Goal: Information Seeking & Learning: Learn about a topic

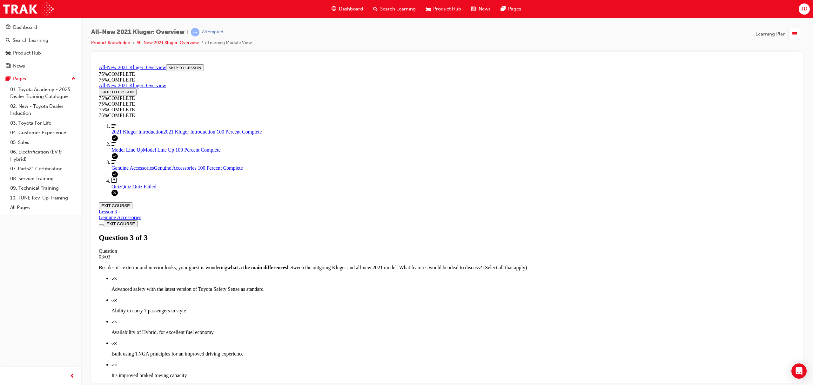
scroll to position [23, 0]
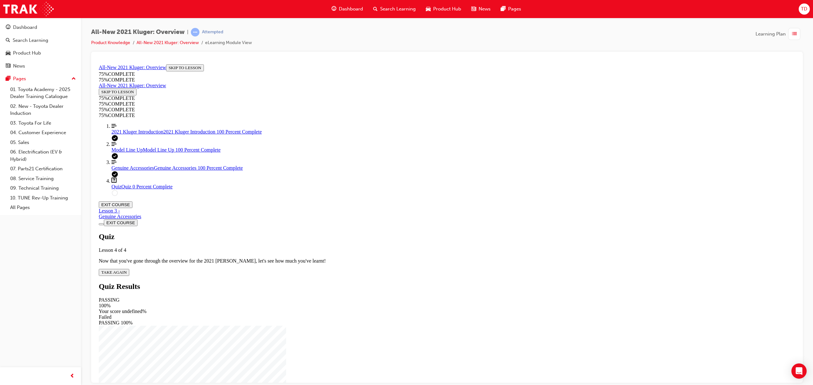
click at [127, 270] on span "TAKE AGAIN" at bounding box center [113, 272] width 25 height 5
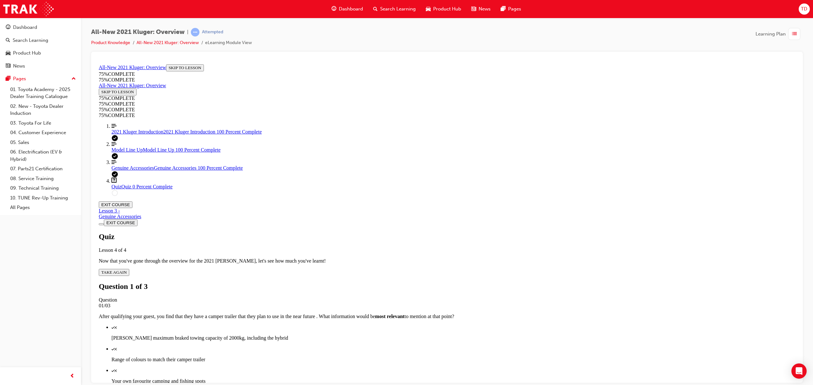
click at [445, 335] on p "[PERSON_NAME] maximum braked towing capacity of 2000kg, including the hybrid" at bounding box center [452, 338] width 683 height 6
click at [449, 385] on div "Quiz" at bounding box center [452, 392] width 683 height 6
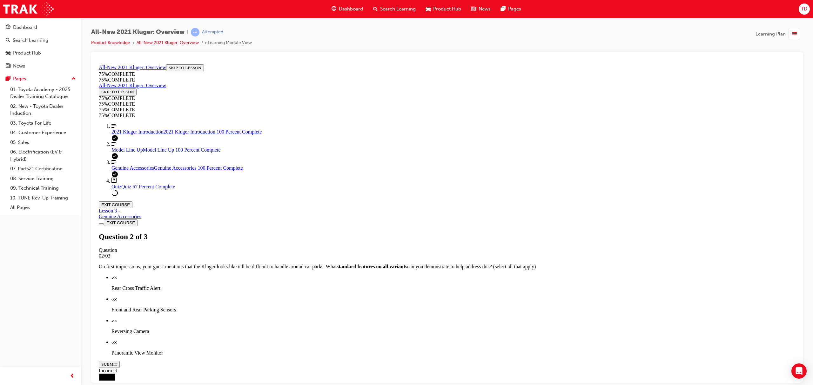
scroll to position [23, 0]
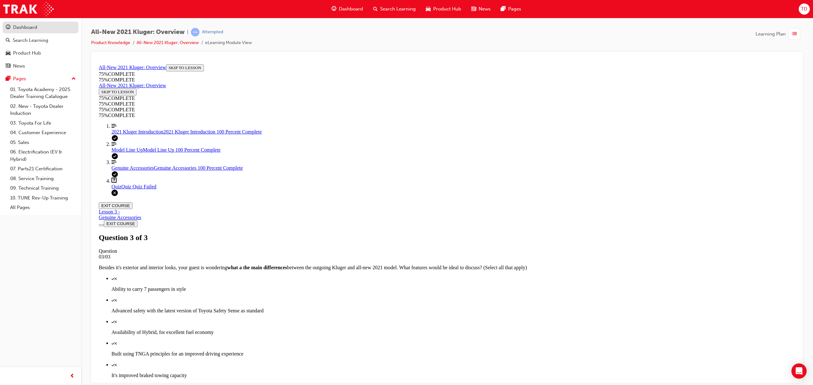
click at [32, 27] on div "Dashboard" at bounding box center [25, 27] width 24 height 7
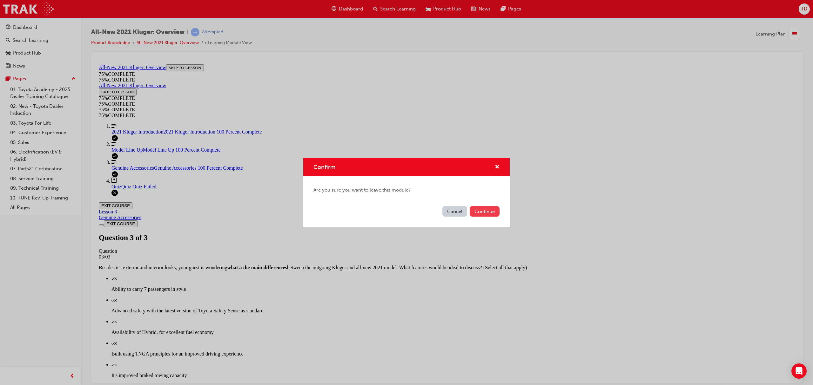
click at [489, 212] on button "Continue" at bounding box center [484, 211] width 30 height 10
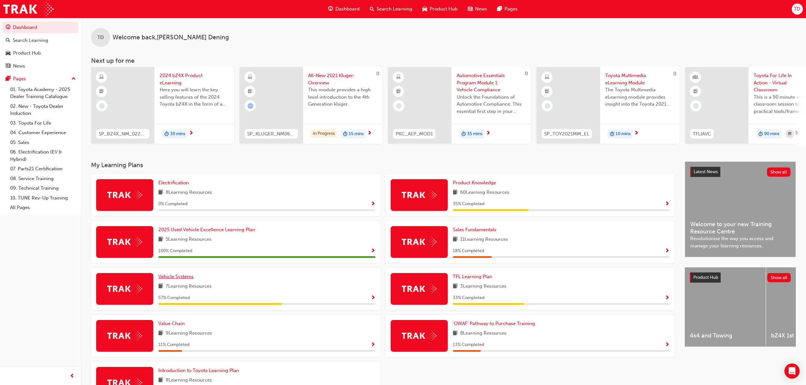
click at [182, 278] on span "Vehicle Systems" at bounding box center [175, 277] width 35 height 6
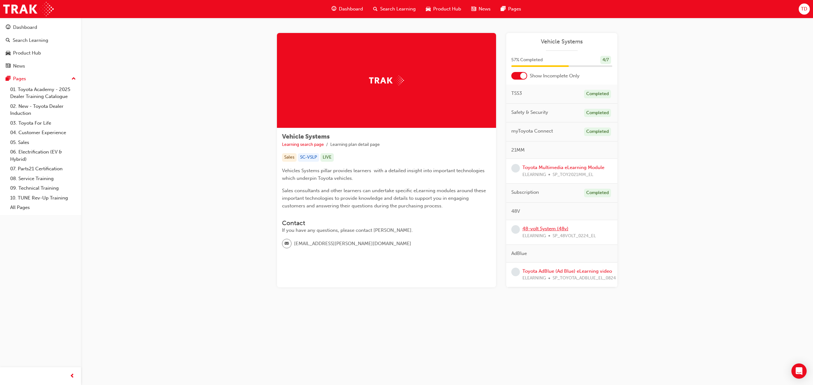
click at [542, 228] on link "48-volt System (48v)" at bounding box center [545, 229] width 46 height 6
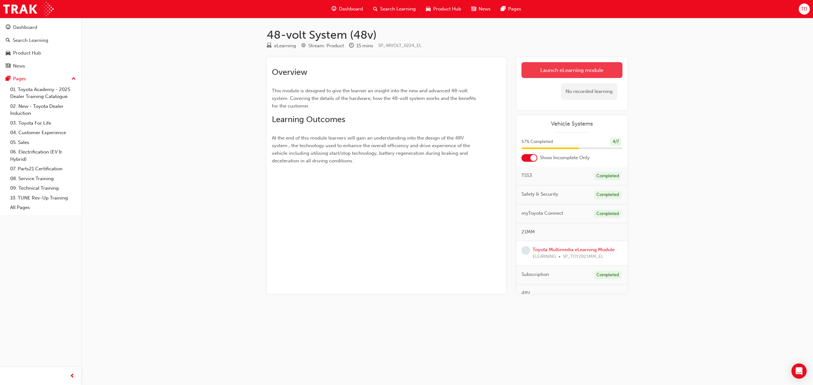
click at [564, 69] on link "Launch eLearning module" at bounding box center [571, 70] width 101 height 16
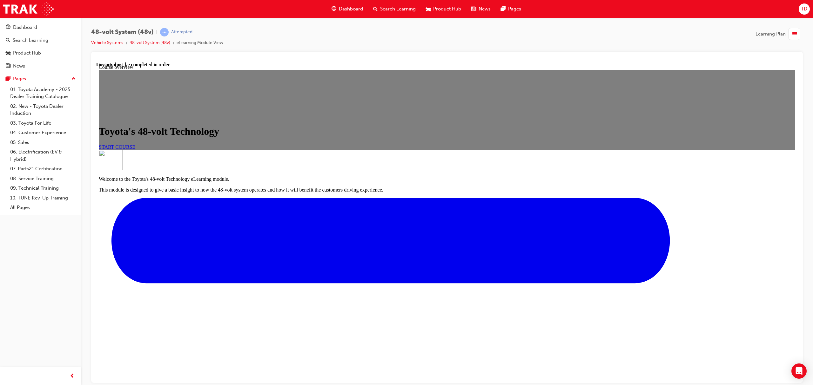
click at [135, 150] on span "START COURSE" at bounding box center [117, 146] width 37 height 5
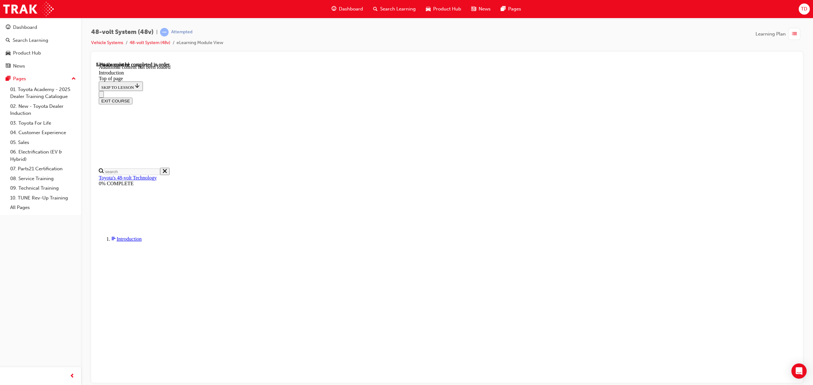
scroll to position [397, 0]
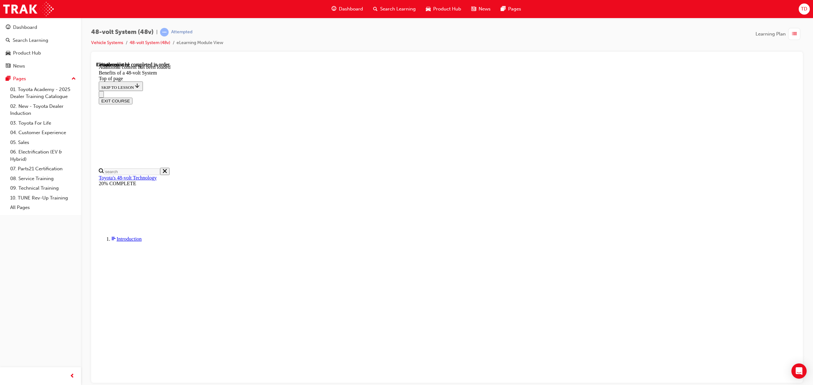
scroll to position [22, 0]
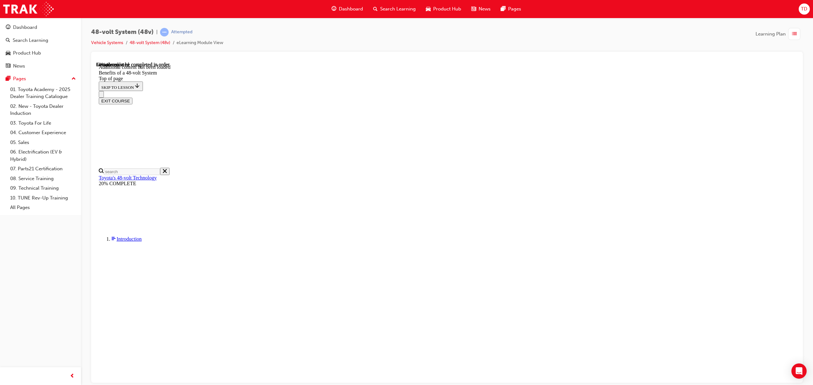
scroll to position [542, 0]
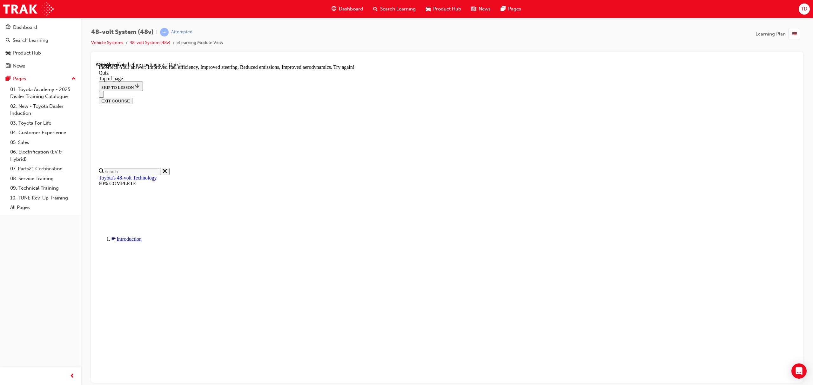
scroll to position [22, 0]
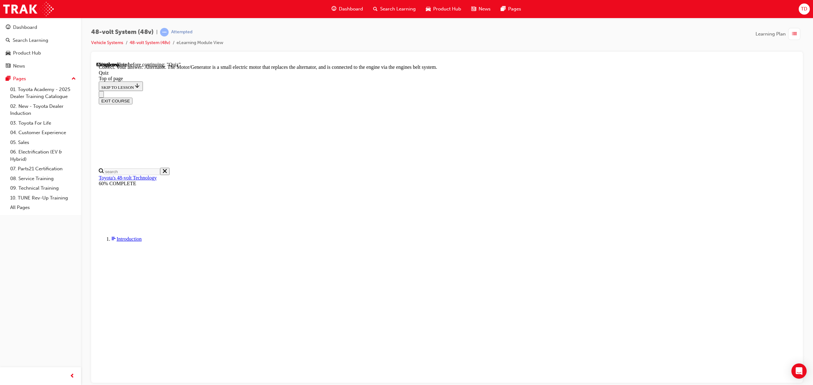
scroll to position [77, 0]
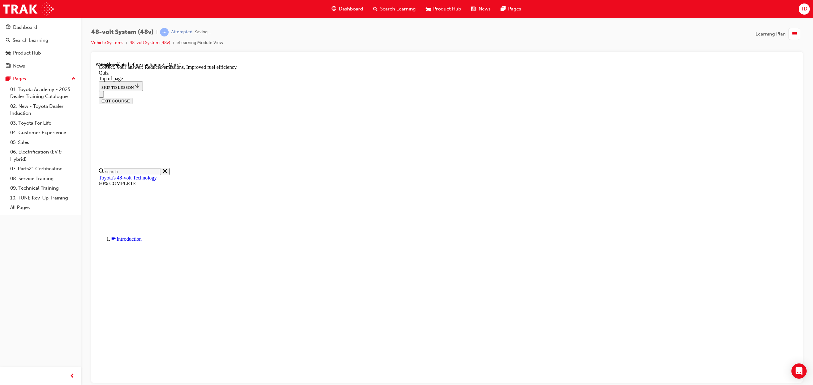
scroll to position [26, 0]
drag, startPoint x: 488, startPoint y: 352, endPoint x: 485, endPoint y: 349, distance: 3.4
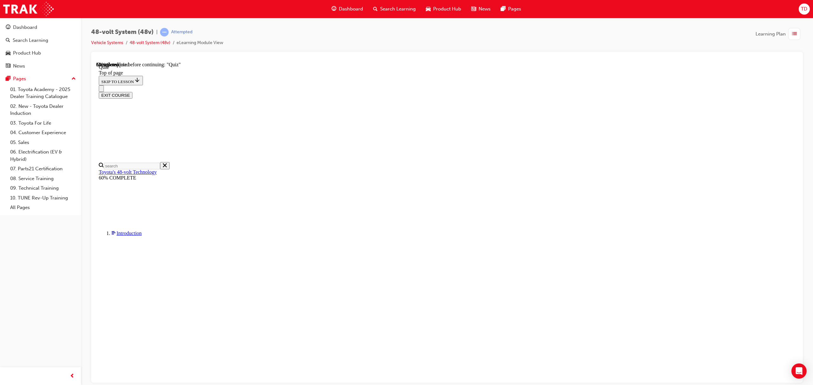
scroll to position [22, 0]
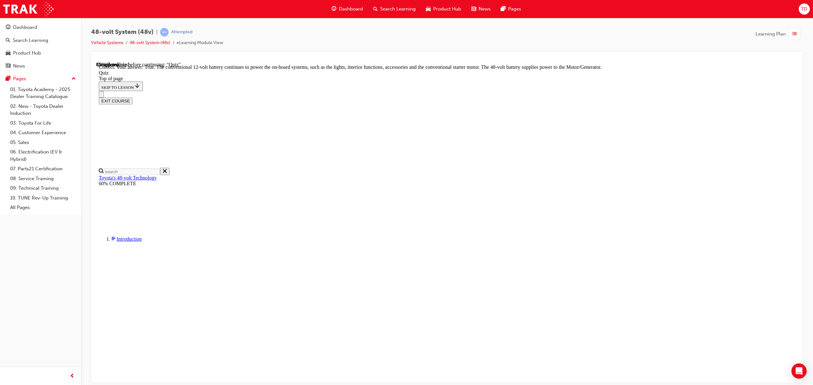
scroll to position [36, 0]
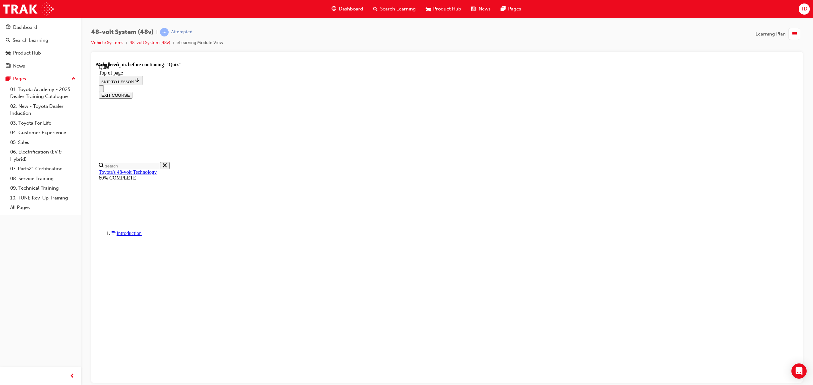
scroll to position [44, 0]
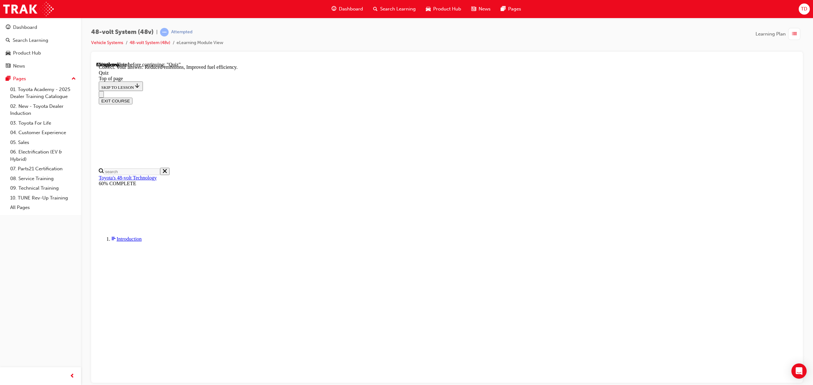
scroll to position [26, 0]
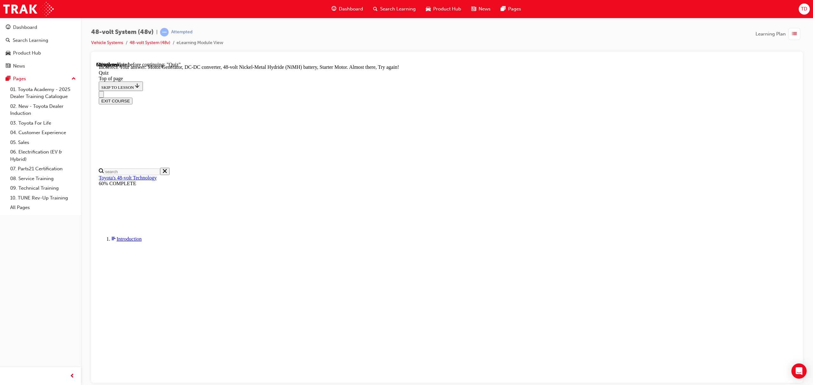
scroll to position [73, 0]
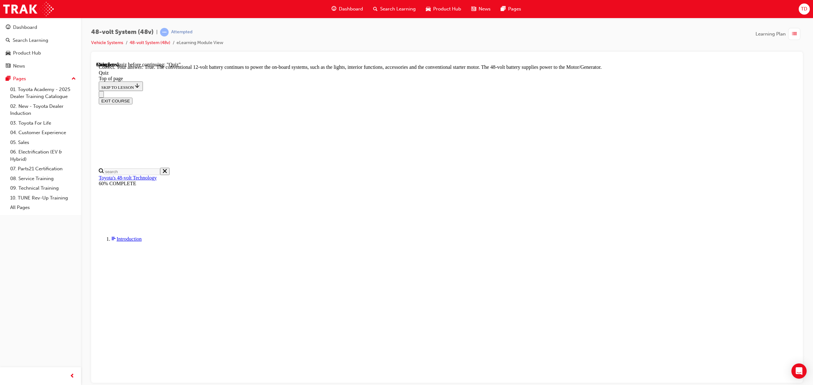
scroll to position [36, 0]
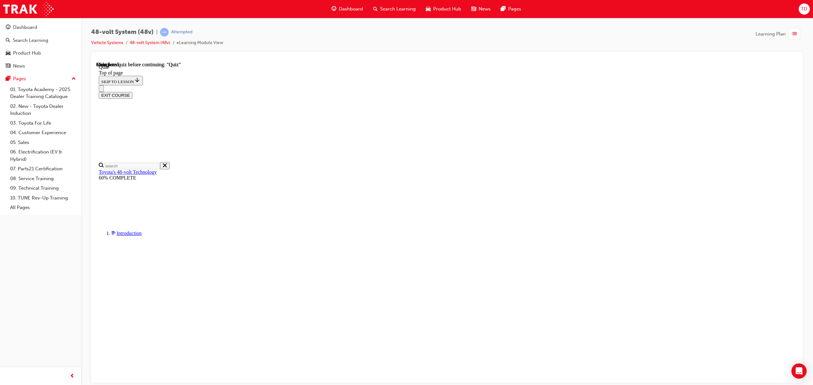
scroll to position [44, 0]
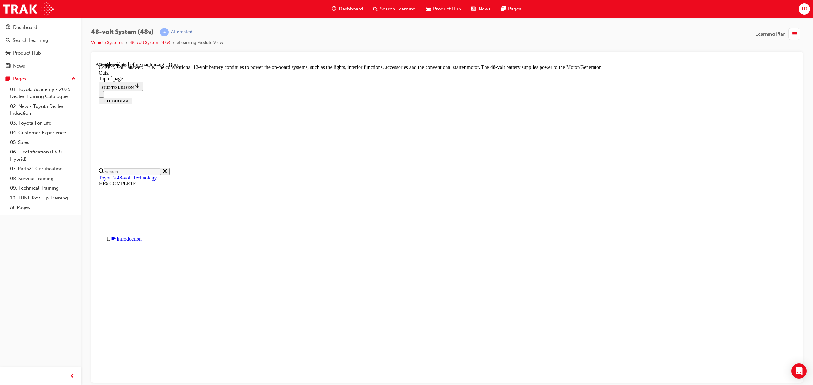
scroll to position [36, 0]
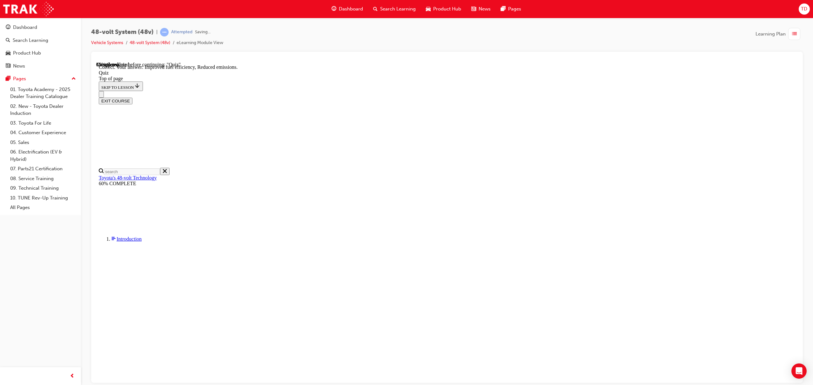
scroll to position [26, 0]
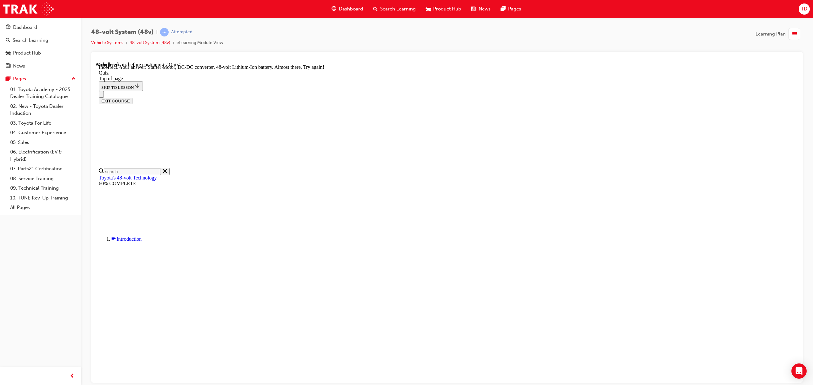
scroll to position [73, 0]
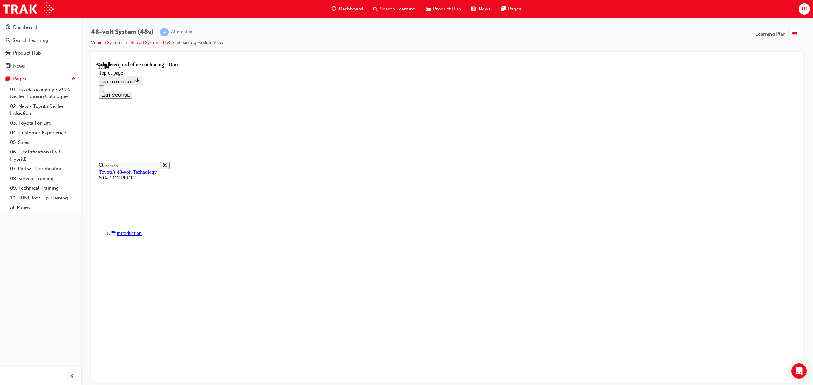
scroll to position [44, 0]
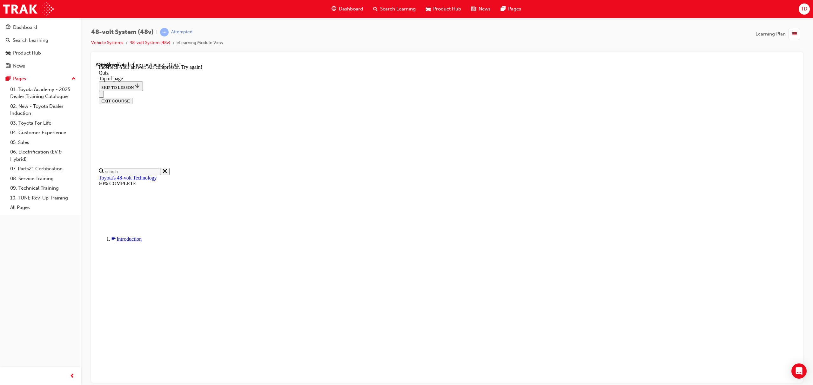
drag, startPoint x: 453, startPoint y: 227, endPoint x: 455, endPoint y: 231, distance: 4.7
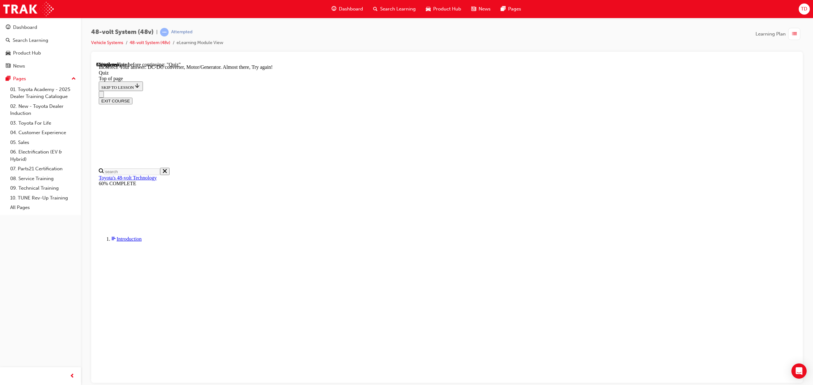
scroll to position [73, 0]
drag, startPoint x: 493, startPoint y: 352, endPoint x: 494, endPoint y: 349, distance: 3.3
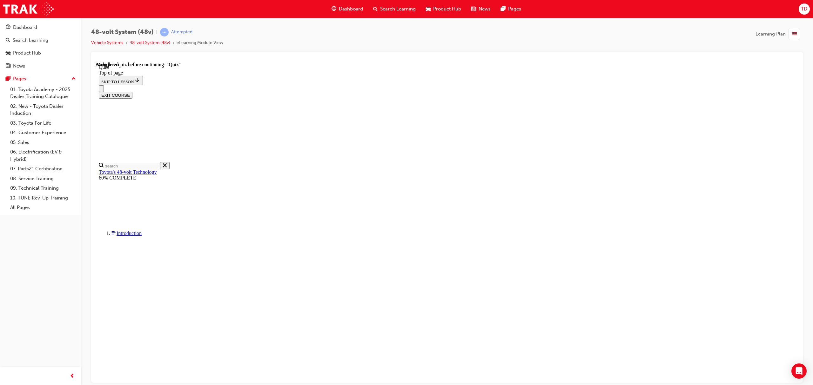
scroll to position [22, 0]
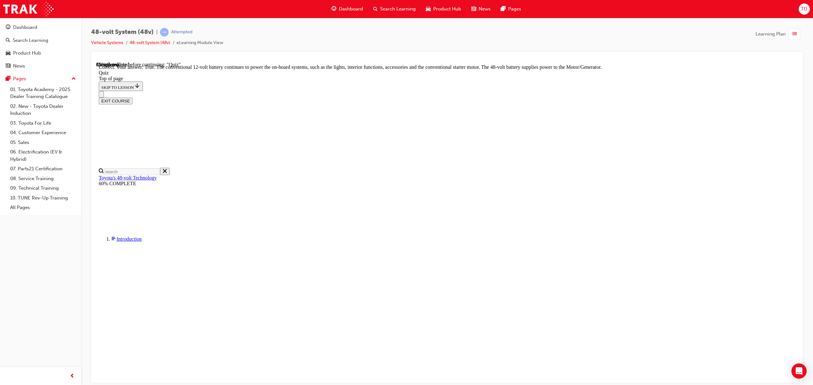
scroll to position [36, 0]
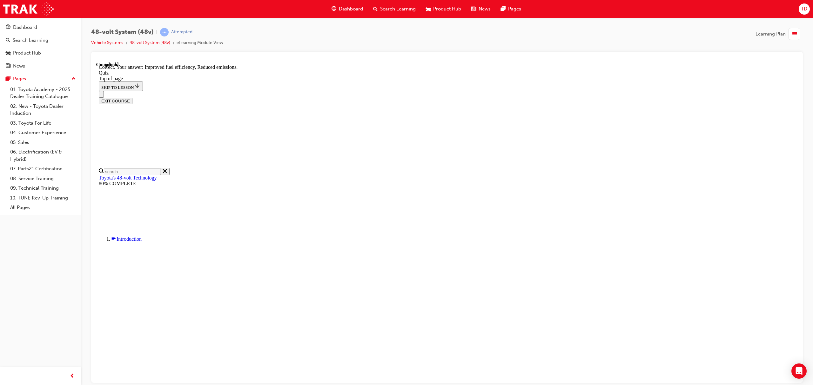
scroll to position [26, 0]
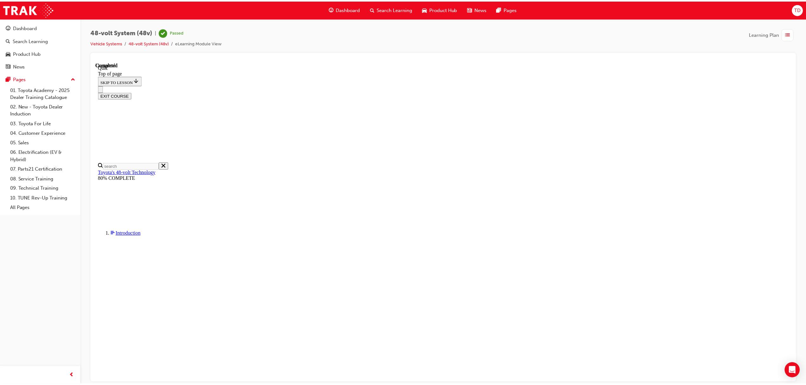
scroll to position [44, 0]
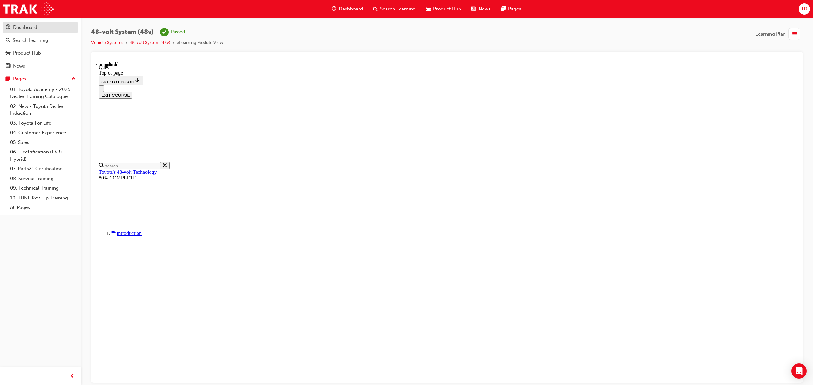
click at [24, 27] on div "Dashboard" at bounding box center [25, 27] width 24 height 7
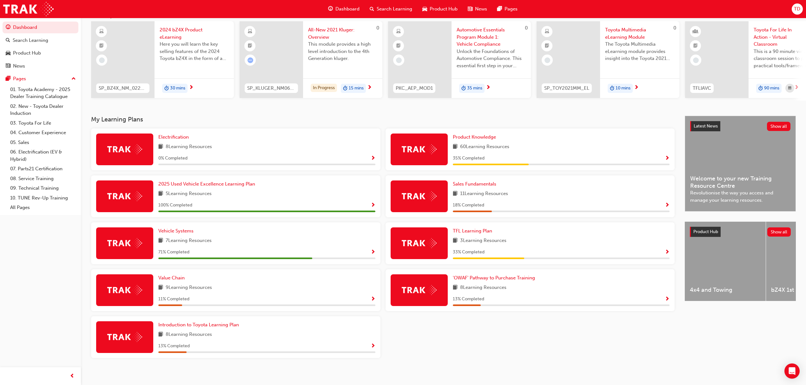
scroll to position [52, 0]
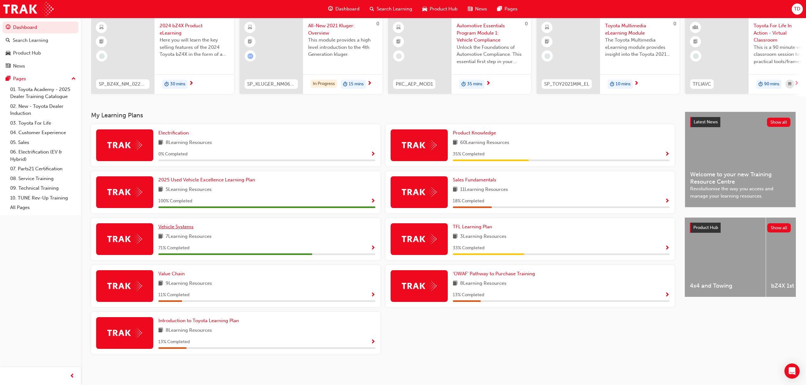
click at [183, 227] on span "Vehicle Systems" at bounding box center [175, 227] width 35 height 6
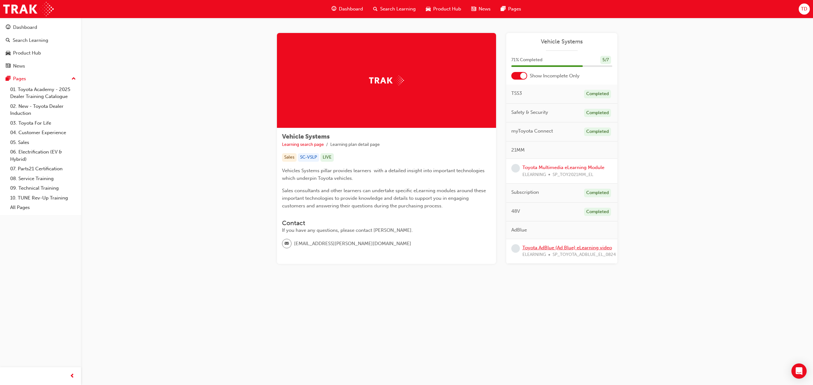
click at [554, 248] on link "Toyota AdBlue (Ad Blue) eLearning video" at bounding box center [567, 248] width 90 height 6
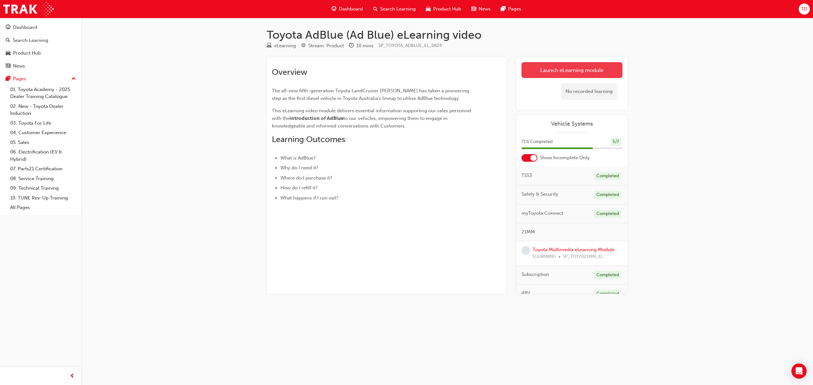
click at [586, 72] on link "Launch eLearning module" at bounding box center [571, 70] width 101 height 16
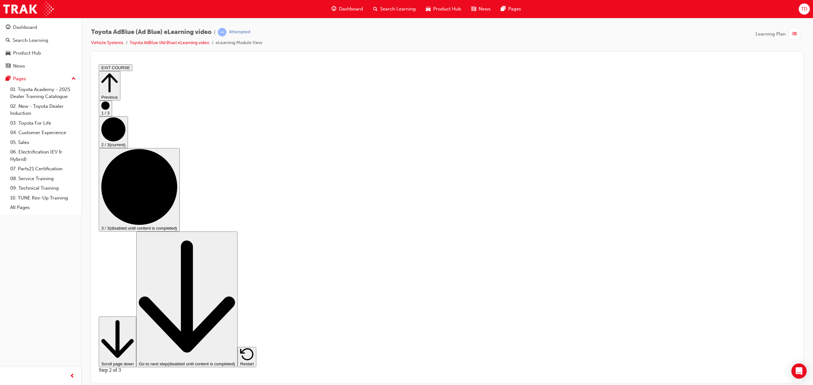
scroll to position [42, 0]
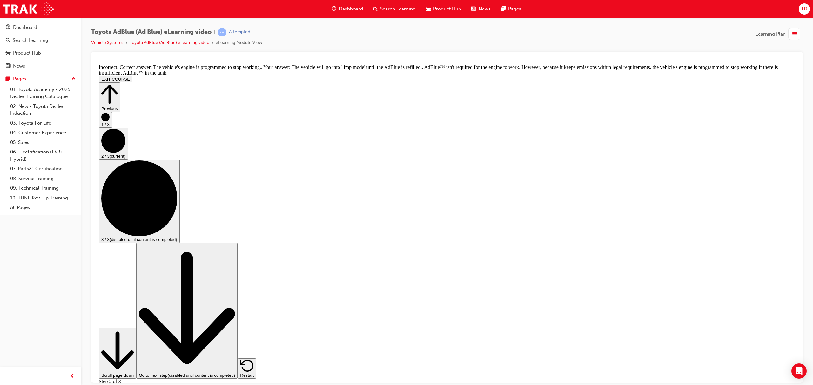
scroll to position [127, 0]
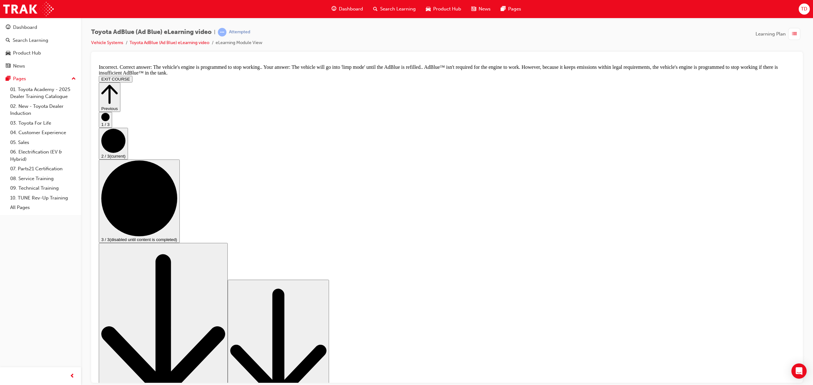
scroll to position [77, 0]
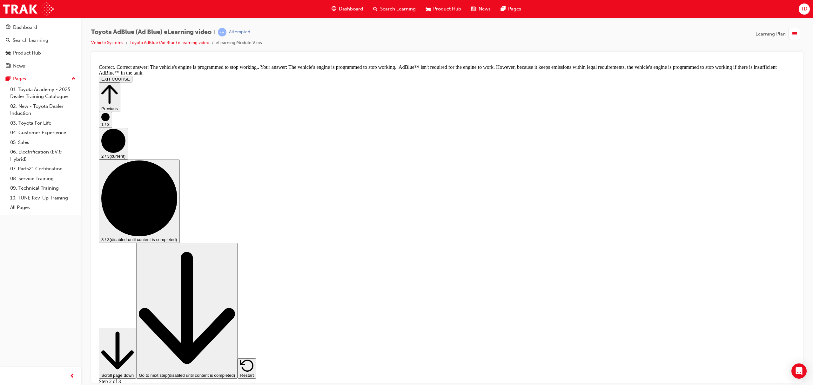
scroll to position [166, 0]
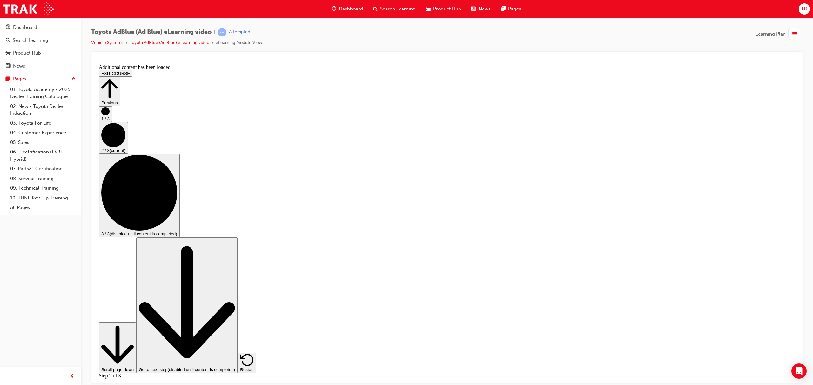
scroll to position [504, 0]
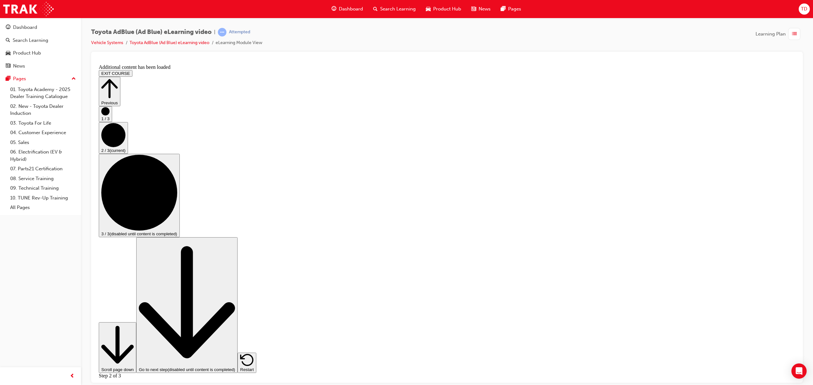
scroll to position [926, 0]
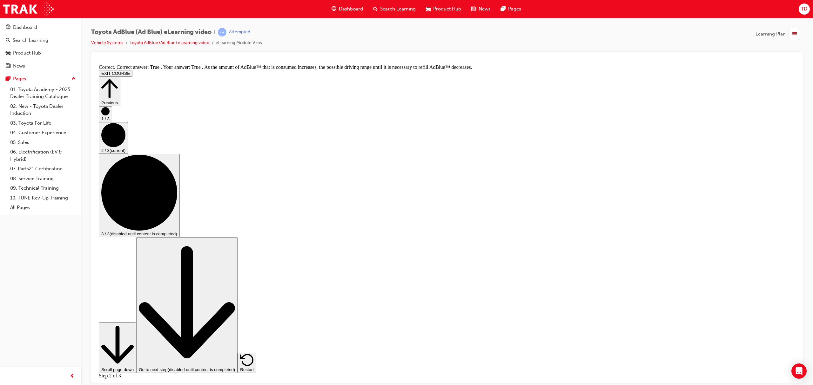
scroll to position [1013, 0]
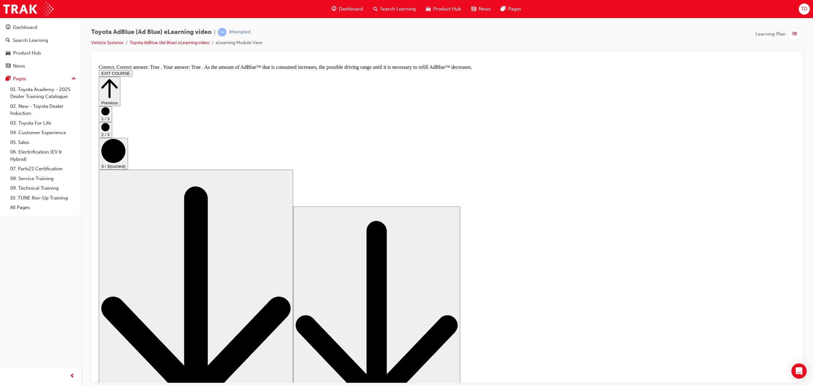
scroll to position [0, 0]
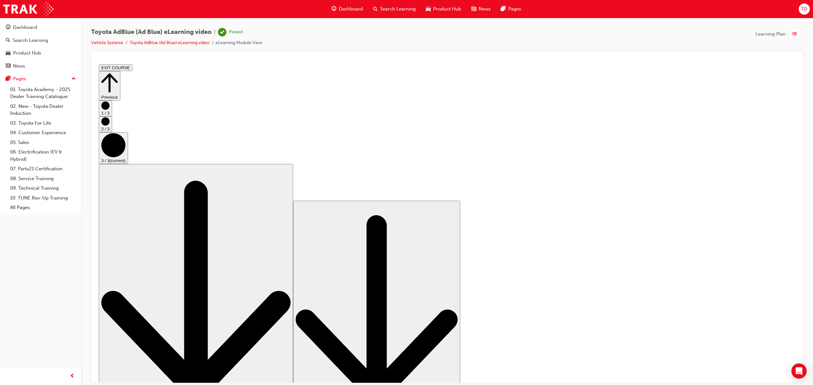
click at [132, 67] on button "EXIT COURSE" at bounding box center [116, 67] width 34 height 7
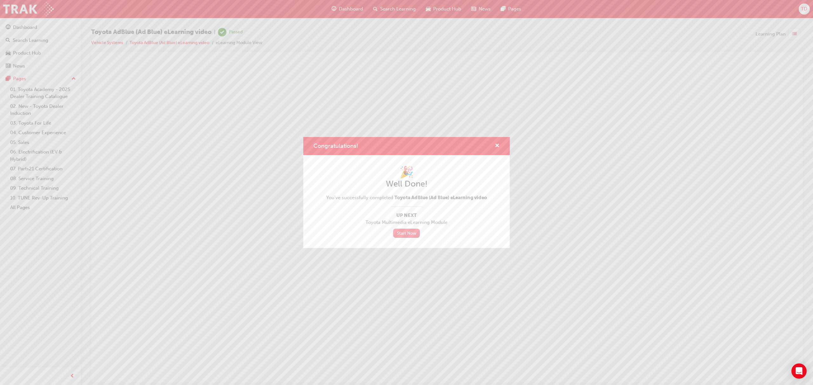
click at [406, 236] on link "Start Now" at bounding box center [406, 233] width 27 height 9
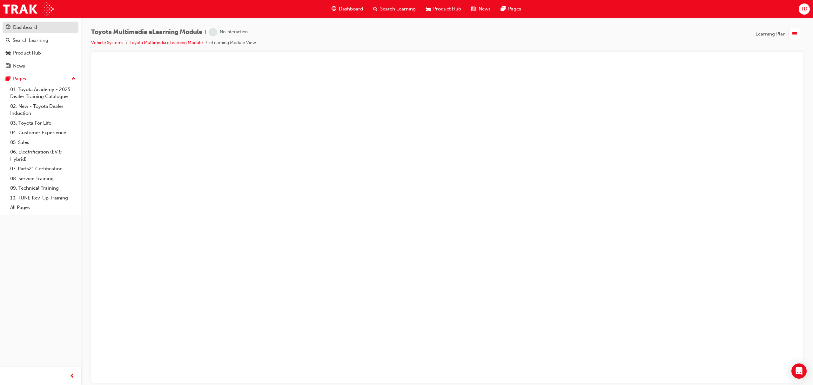
click at [23, 26] on div "Dashboard" at bounding box center [25, 27] width 24 height 7
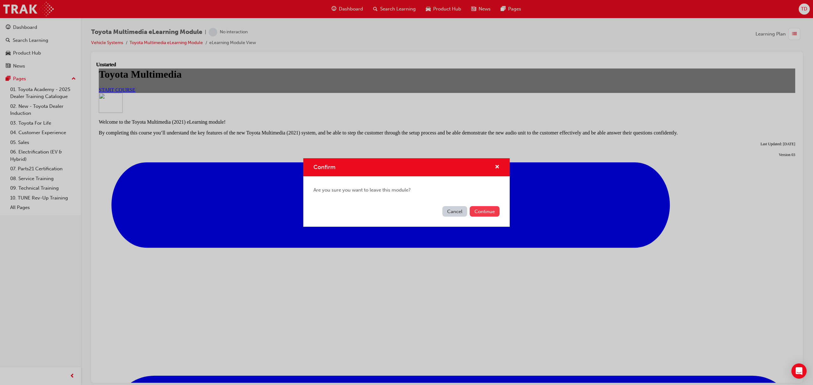
click at [481, 209] on button "Continue" at bounding box center [484, 211] width 30 height 10
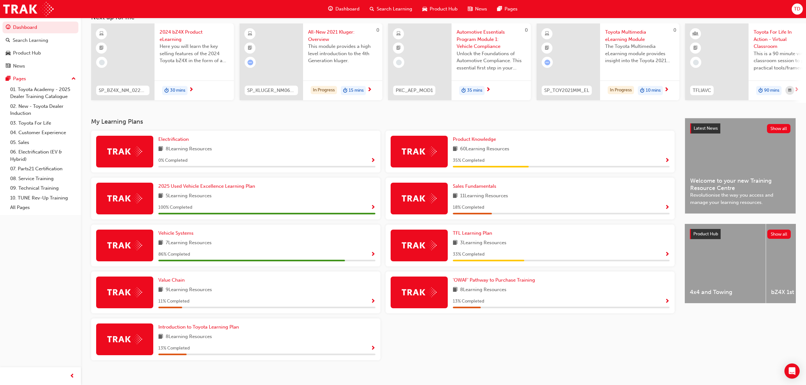
scroll to position [52, 0]
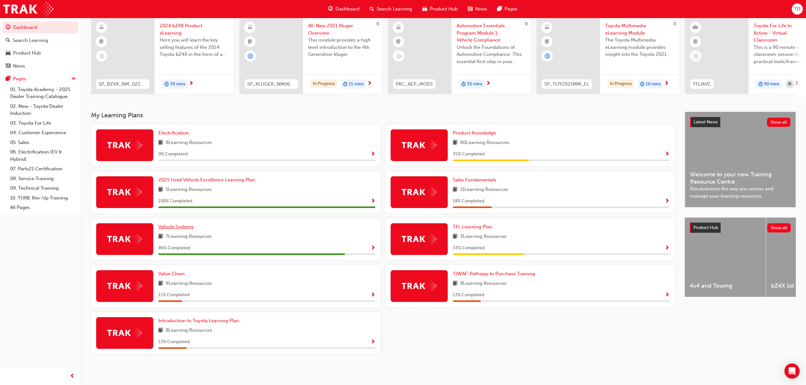
click at [183, 227] on span "Vehicle Systems" at bounding box center [175, 227] width 35 height 6
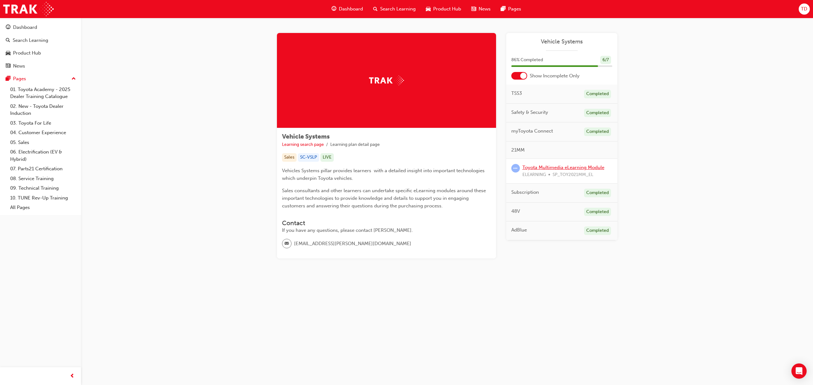
click at [546, 168] on link "Toyota Multimedia eLearning Module" at bounding box center [563, 168] width 82 height 6
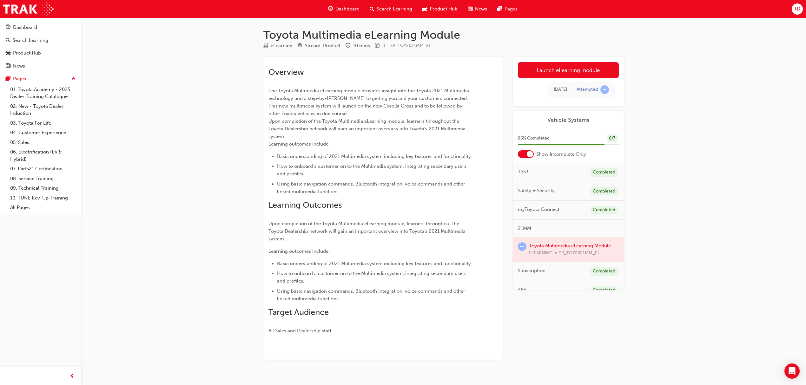
click at [578, 242] on div at bounding box center [568, 249] width 111 height 24
click at [561, 247] on div at bounding box center [568, 249] width 111 height 24
click at [550, 76] on link "Launch eLearning module" at bounding box center [568, 70] width 101 height 16
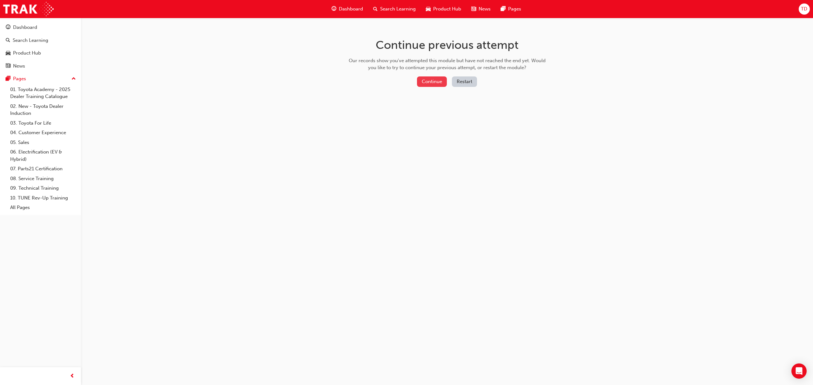
click at [429, 84] on button "Continue" at bounding box center [432, 81] width 30 height 10
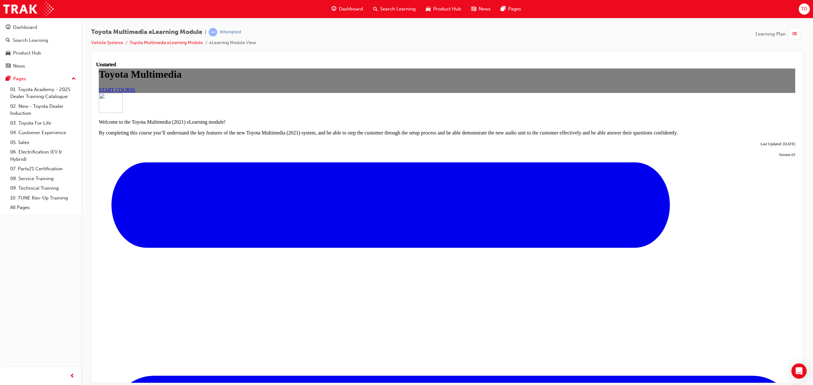
scroll to position [152, 0]
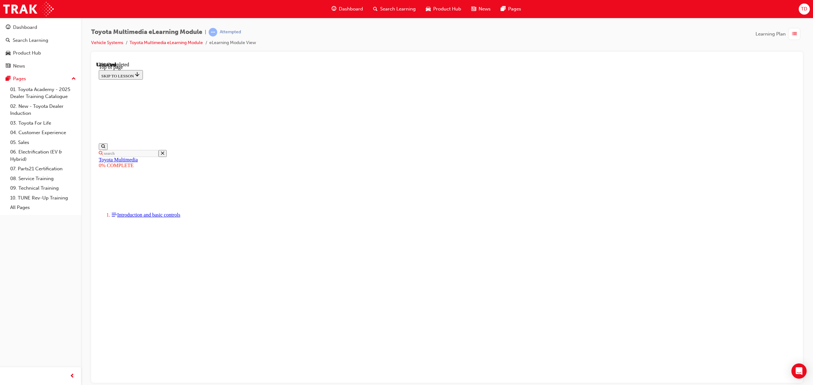
scroll to position [273, 0]
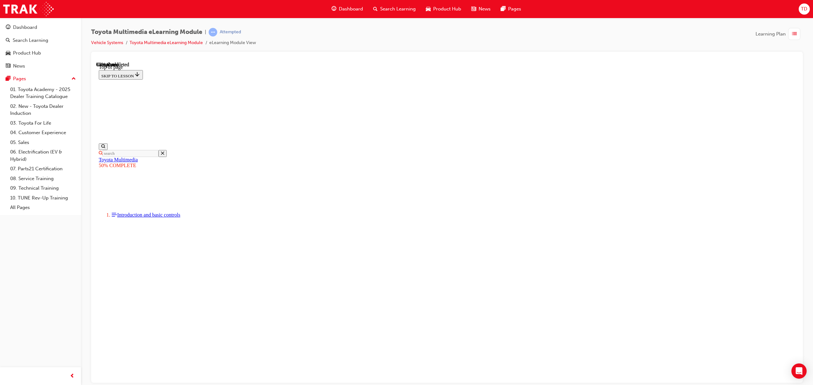
scroll to position [527, 0]
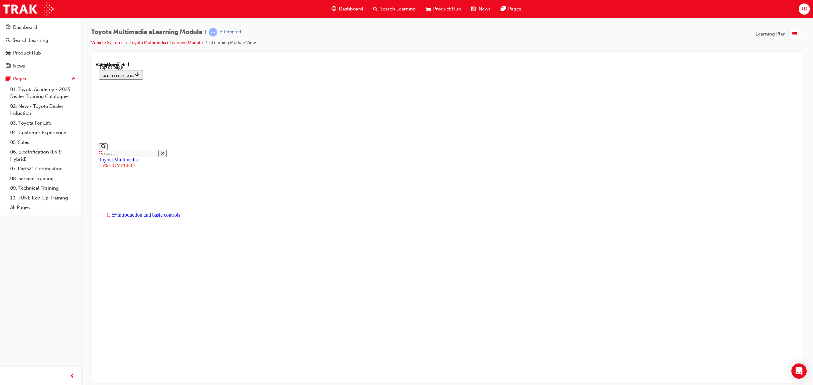
scroll to position [404, 0]
drag, startPoint x: 458, startPoint y: 296, endPoint x: 470, endPoint y: 295, distance: 12.1
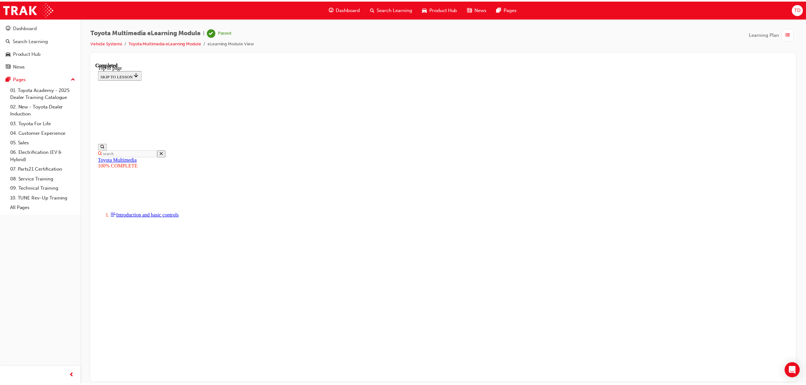
scroll to position [64, 0]
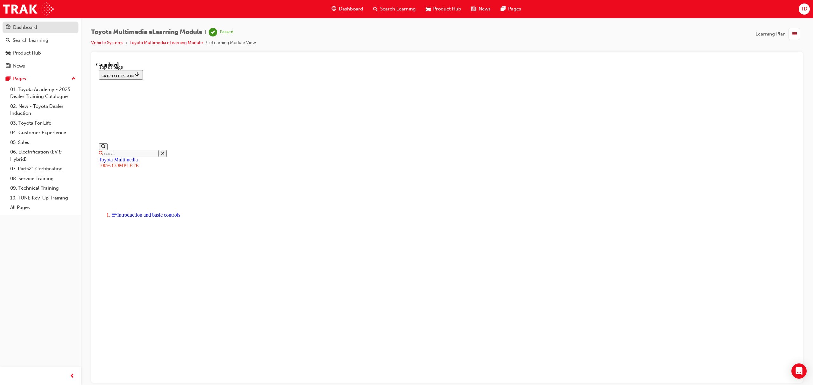
click at [30, 29] on div "Dashboard" at bounding box center [25, 27] width 24 height 7
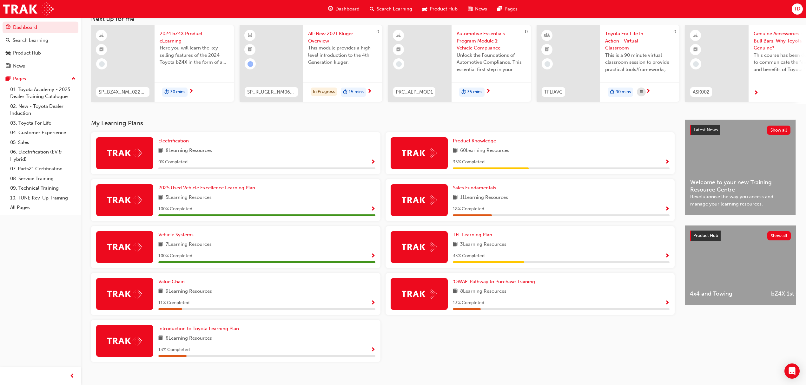
scroll to position [52, 0]
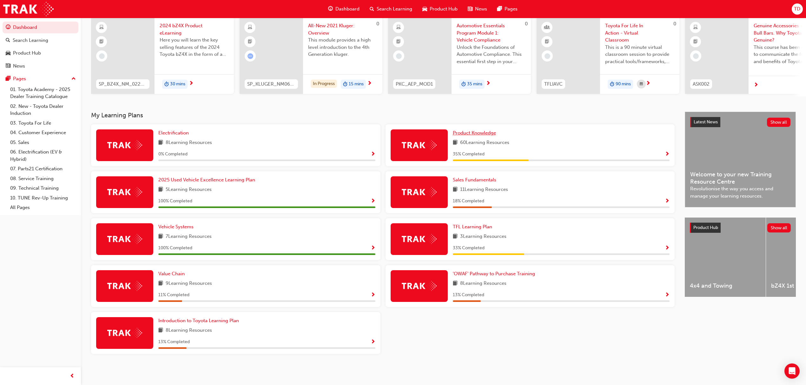
click at [483, 135] on span "Product Knowledge" at bounding box center [474, 133] width 43 height 6
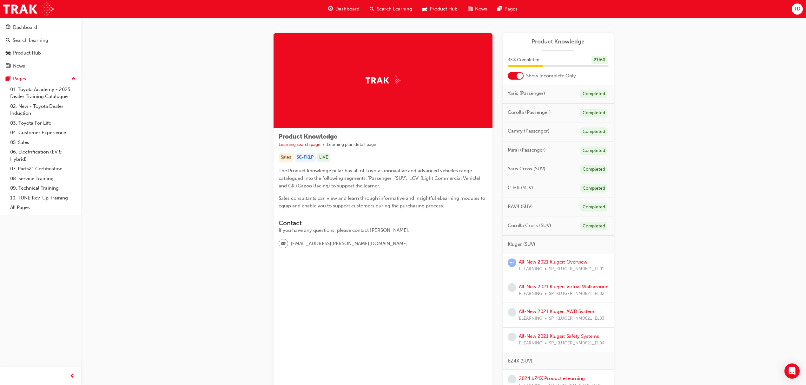
click at [559, 261] on link "All-New 2021 Kluger: Overview" at bounding box center [553, 262] width 69 height 6
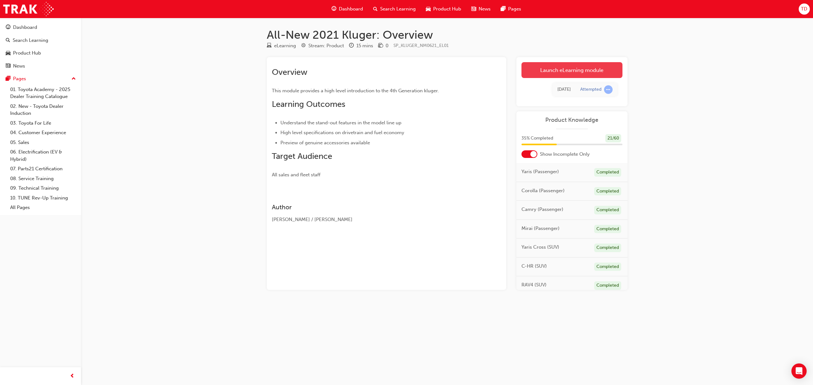
click at [569, 73] on link "Launch eLearning module" at bounding box center [571, 70] width 101 height 16
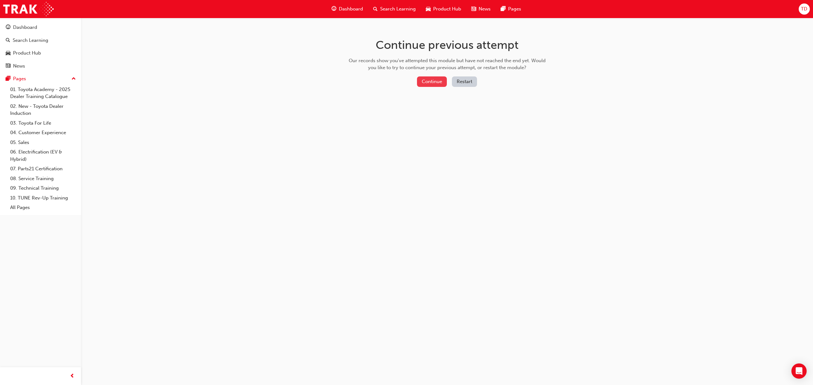
click at [427, 79] on button "Continue" at bounding box center [432, 81] width 30 height 10
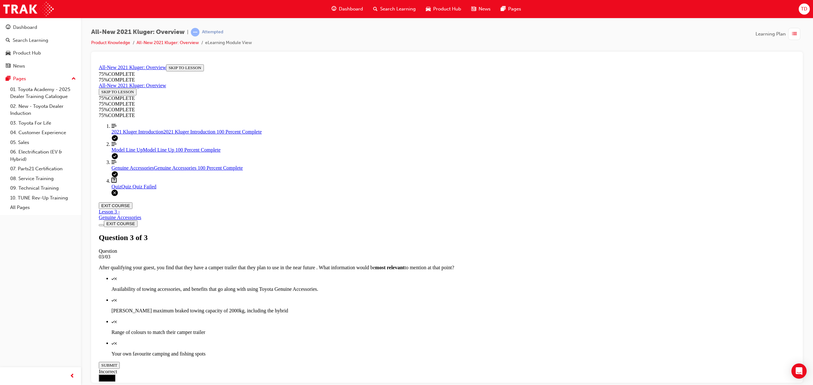
scroll to position [23, 0]
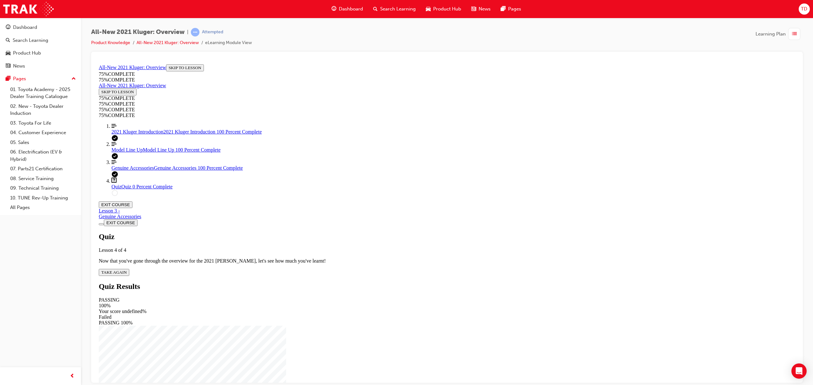
click at [127, 270] on span "TAKE AGAIN" at bounding box center [113, 272] width 25 height 5
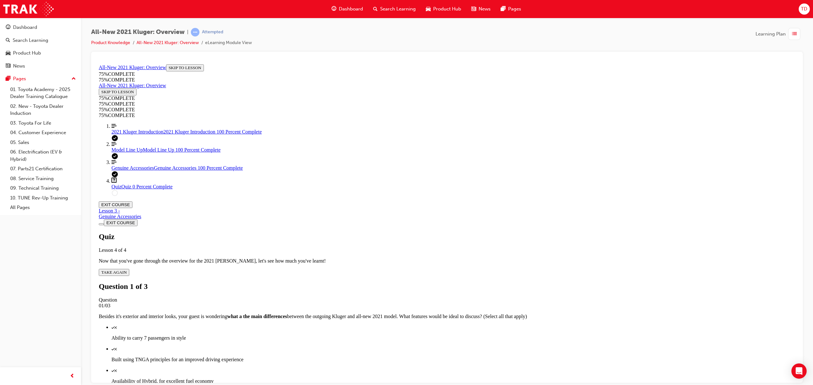
scroll to position [23, 0]
click at [464, 324] on div "Quiz" at bounding box center [452, 327] width 683 height 6
click at [460, 335] on p "Ability to carry 7 passengers in style" at bounding box center [452, 338] width 683 height 6
click at [456, 357] on p "Built using TNGA principles for an improved driving experience" at bounding box center [452, 360] width 683 height 6
click at [459, 378] on p "Availability of Hybrid, for excellent fuel economy" at bounding box center [452, 381] width 683 height 6
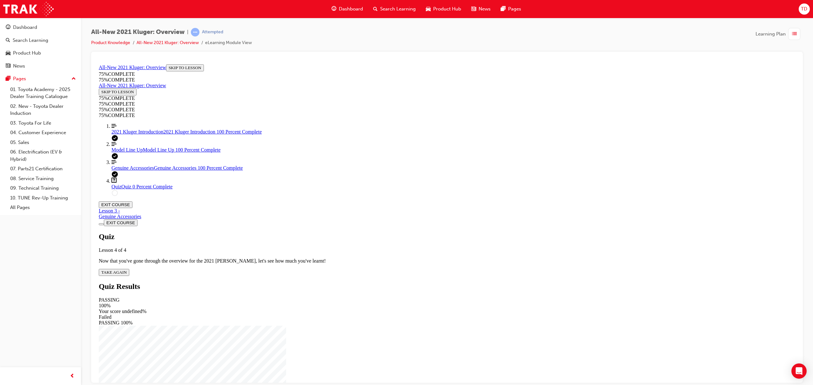
click at [127, 270] on span "TAKE AGAIN" at bounding box center [113, 272] width 25 height 5
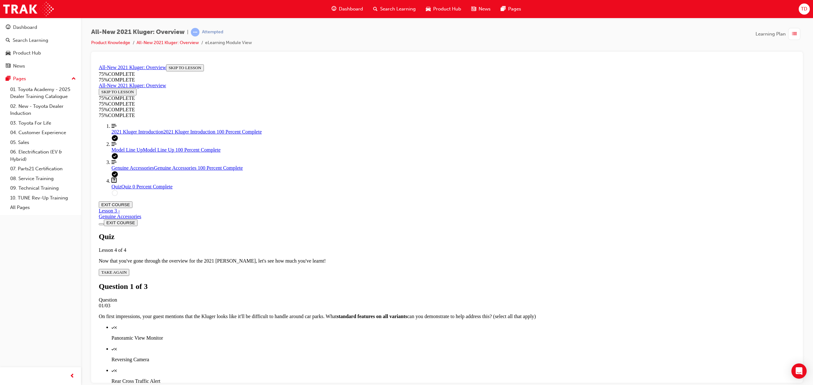
click at [442, 357] on p "Reversing Camera" at bounding box center [452, 360] width 683 height 6
click at [440, 378] on p "Rear Cross Traffic Alert" at bounding box center [452, 381] width 683 height 6
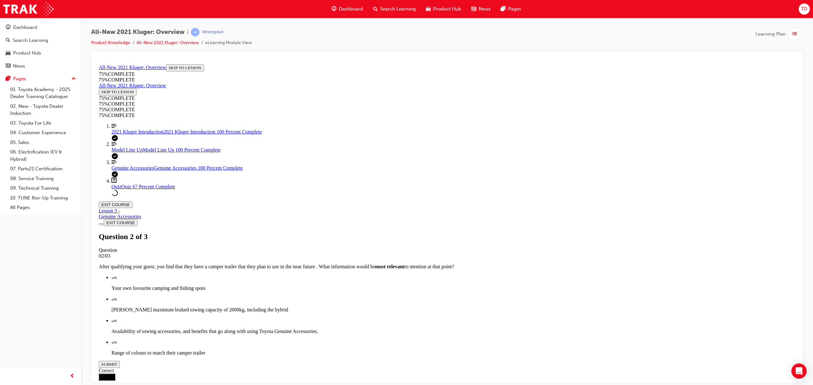
scroll to position [23, 0]
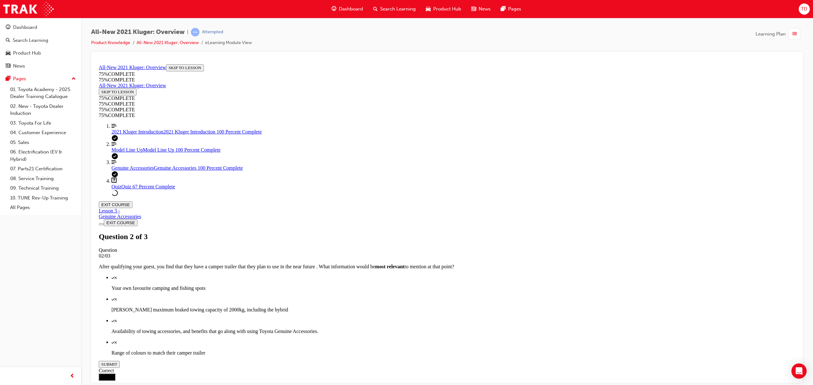
scroll to position [23, 0]
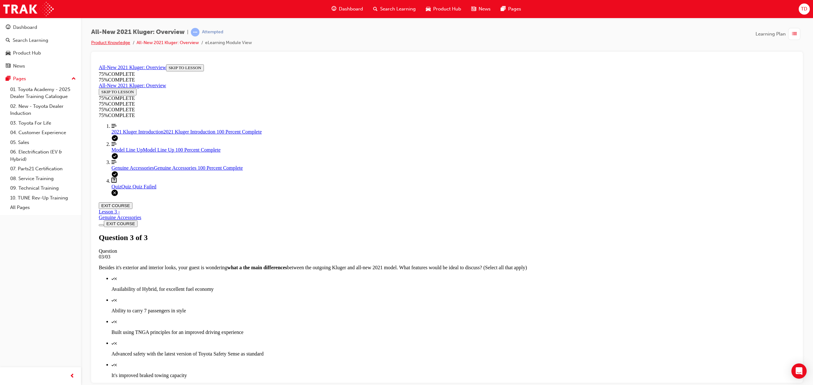
click at [102, 41] on link "Product Knowledge" at bounding box center [110, 42] width 39 height 5
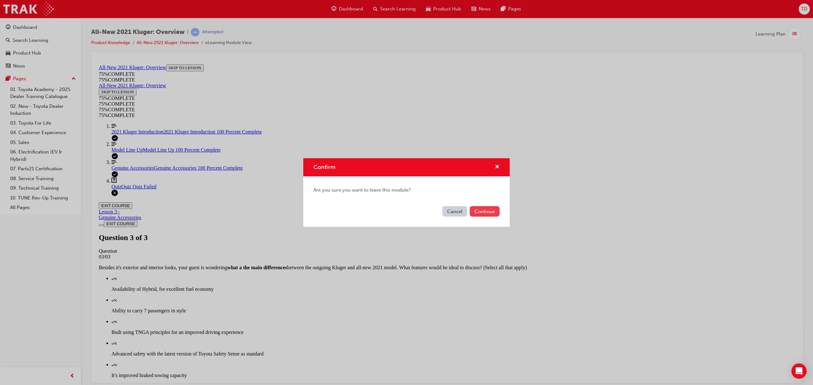
click at [484, 212] on button "Continue" at bounding box center [484, 211] width 30 height 10
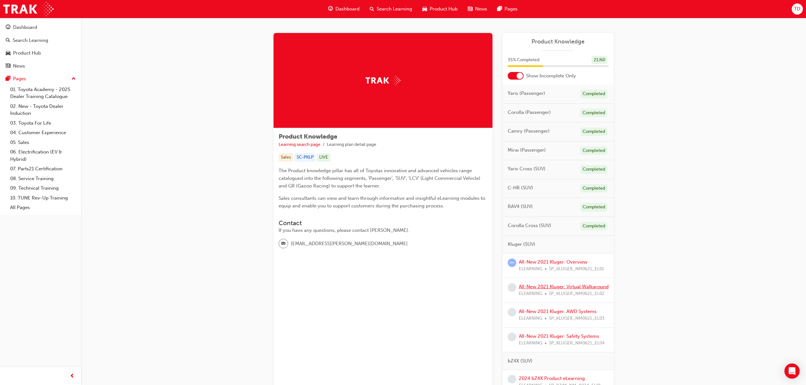
click at [544, 285] on link "All-New 2021 Kluger: Virtual Walkaround" at bounding box center [564, 287] width 90 height 6
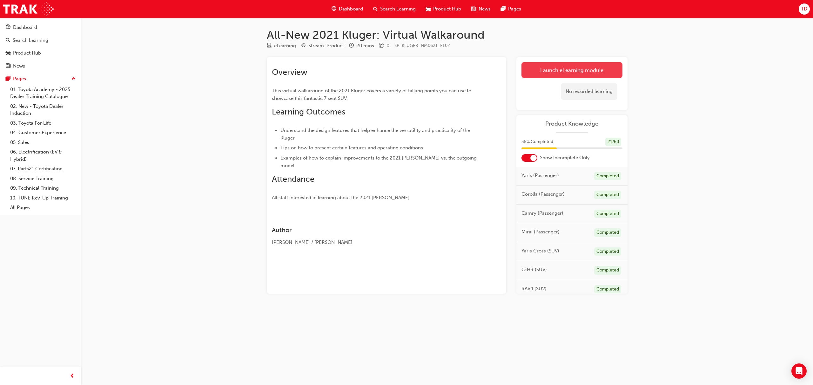
click at [558, 72] on link "Launch eLearning module" at bounding box center [571, 70] width 101 height 16
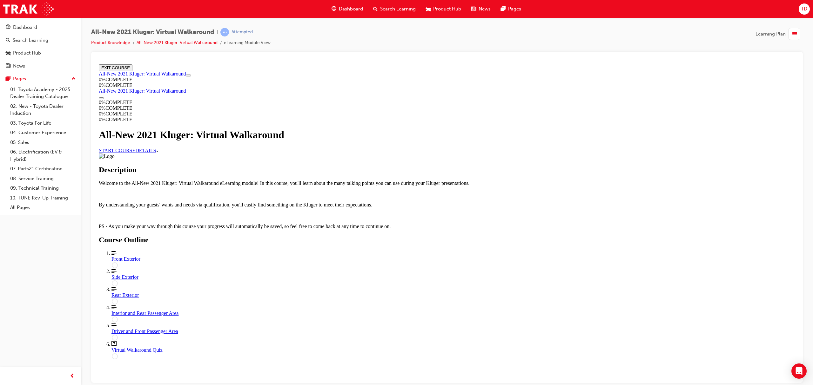
scroll to position [169, 0]
click at [412, 262] on div "Front Exterior" at bounding box center [452, 259] width 683 height 6
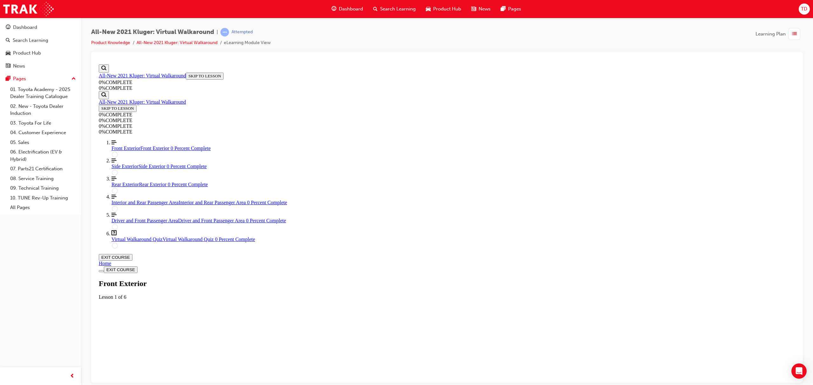
scroll to position [22, 0]
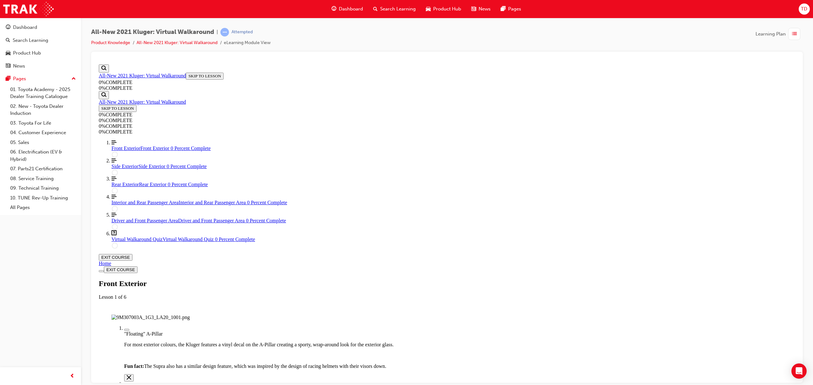
click at [127, 330] on div "Labeled graphic marker, Plus, Not Viewed" at bounding box center [127, 330] width 0 height 0
click at [124, 374] on icon "Next marker" at bounding box center [124, 374] width 0 height 0
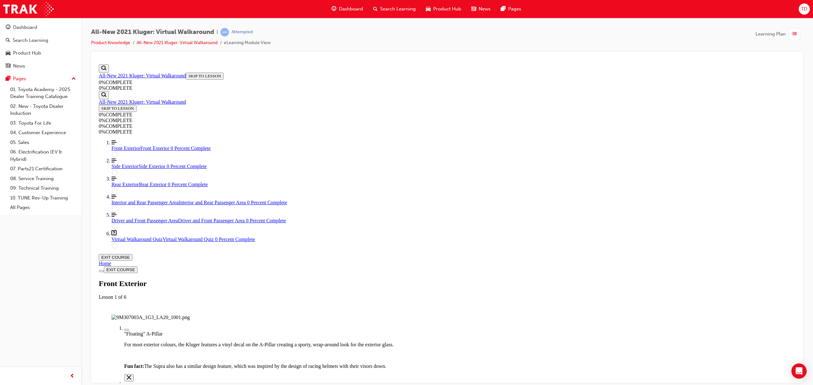
scroll to position [68, 0]
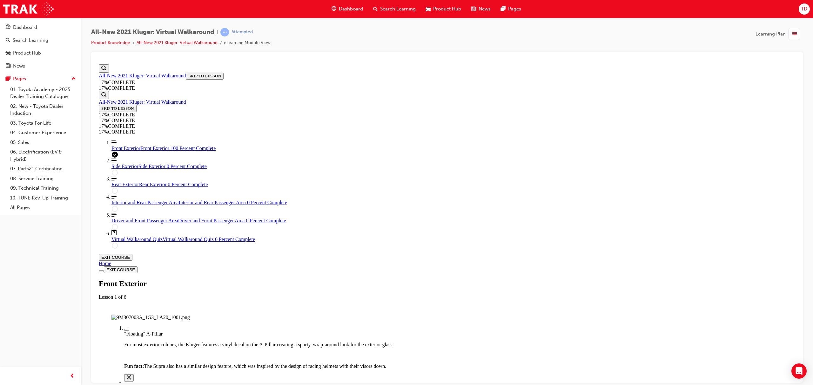
scroll to position [276, 0]
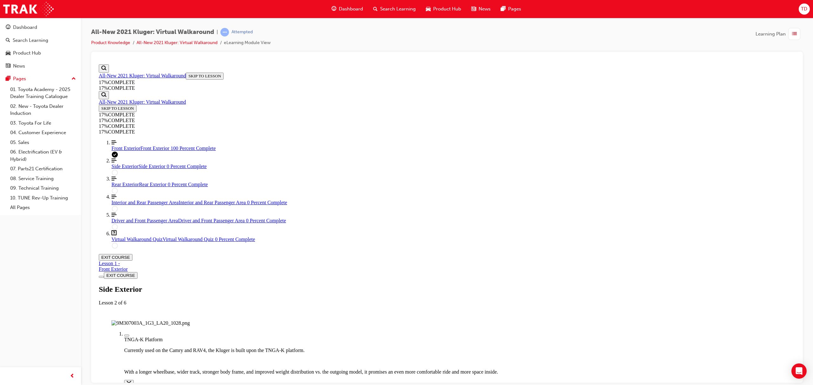
scroll to position [68, 0]
click at [190, 320] on img "Labeled Graphic" at bounding box center [150, 323] width 78 height 6
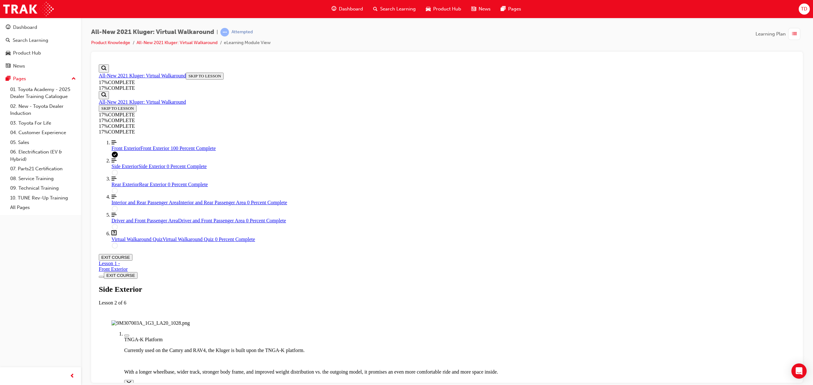
scroll to position [69, 0]
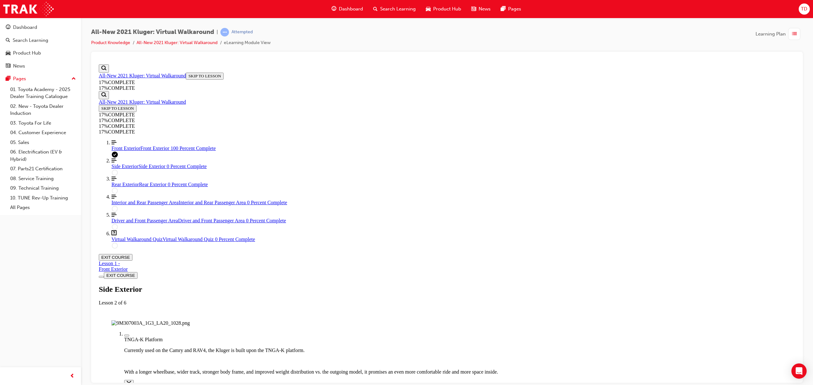
scroll to position [46, 0]
click at [124, 380] on icon "Next marker" at bounding box center [124, 380] width 0 height 0
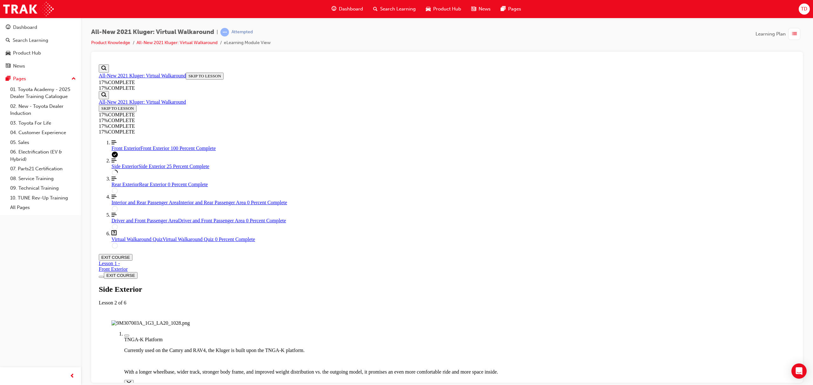
click at [190, 320] on img "Labeled Graphic" at bounding box center [150, 323] width 78 height 6
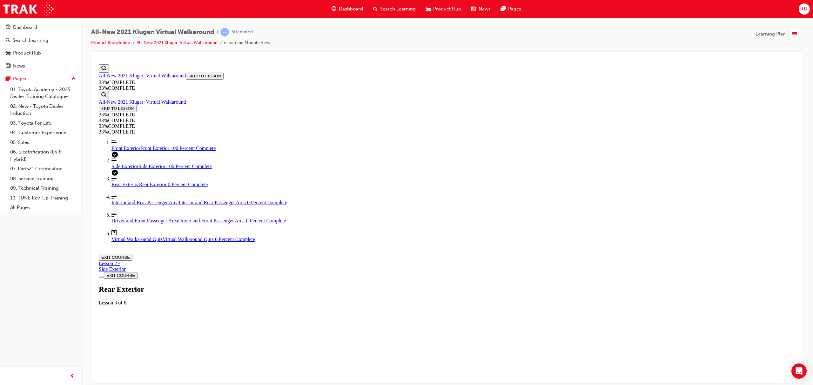
scroll to position [22, 0]
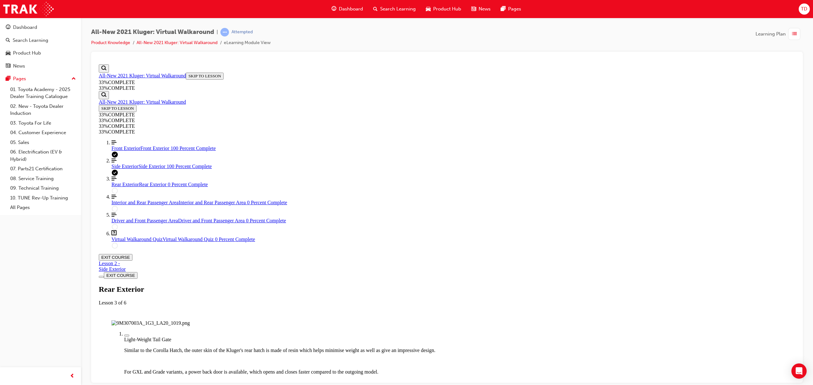
scroll to position [27, 0]
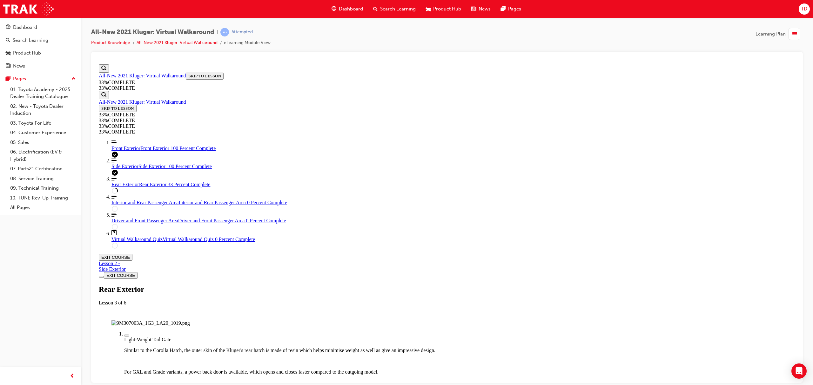
click at [190, 320] on img "Labeled Graphic" at bounding box center [150, 323] width 78 height 6
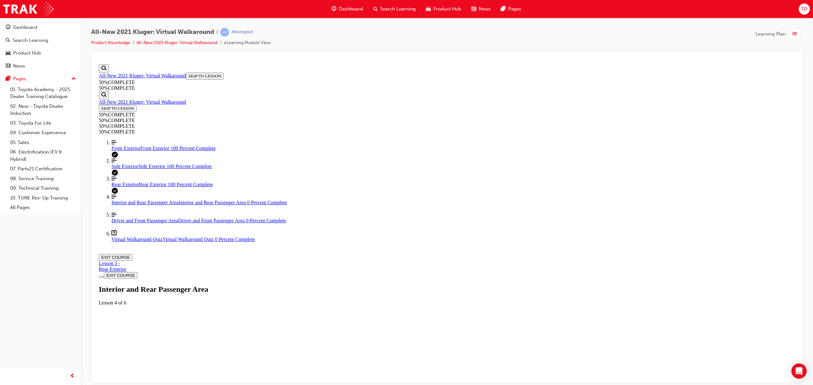
scroll to position [22, 0]
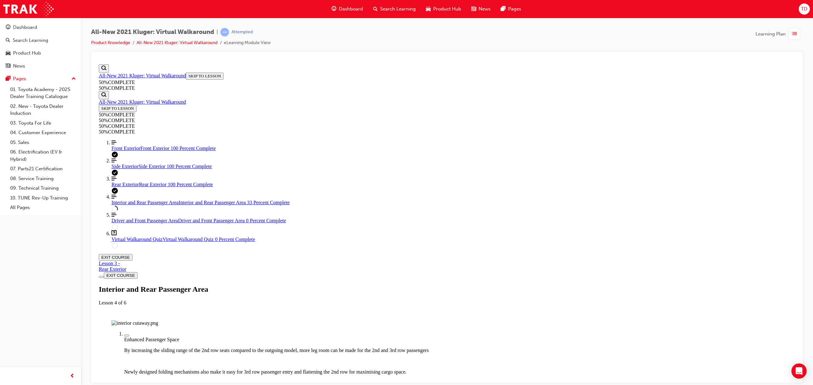
click at [158, 320] on img "Labeled Graphic" at bounding box center [134, 323] width 47 height 6
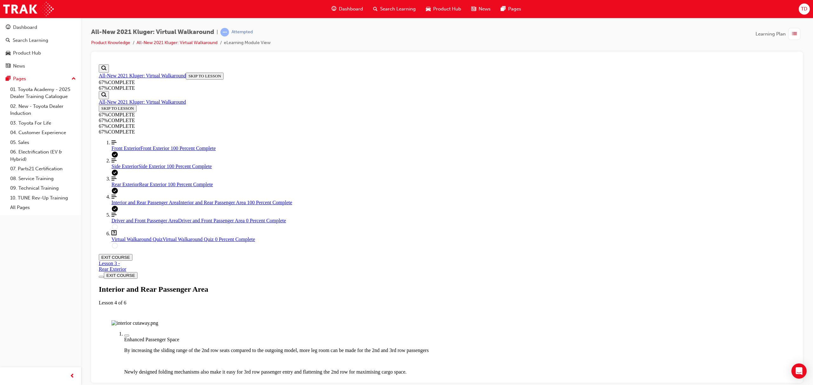
scroll to position [296, 0]
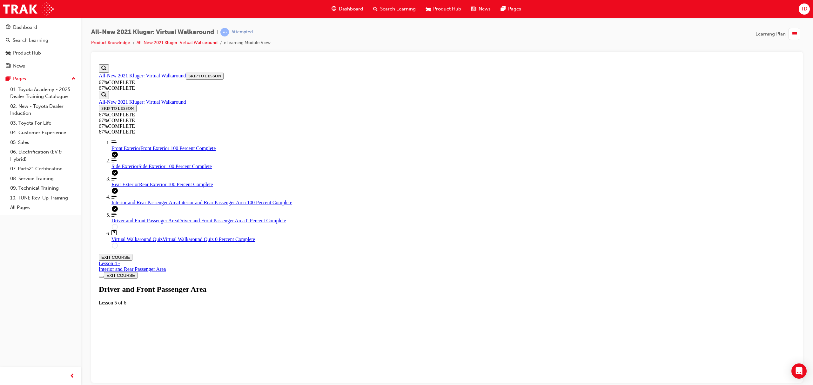
scroll to position [22, 0]
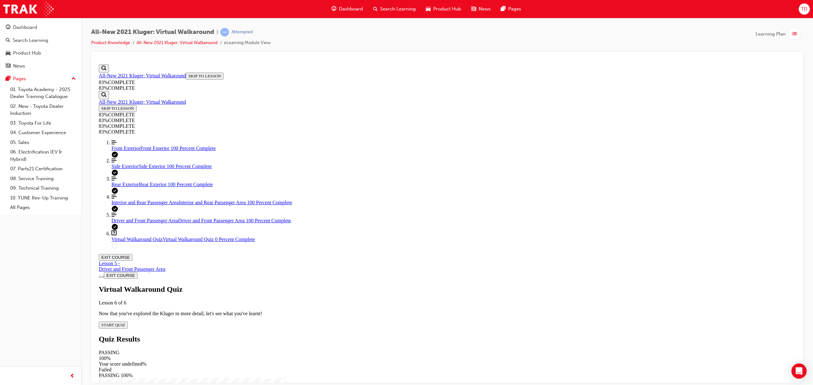
scroll to position [22, 0]
click at [125, 322] on span "START QUIZ" at bounding box center [113, 324] width 24 height 5
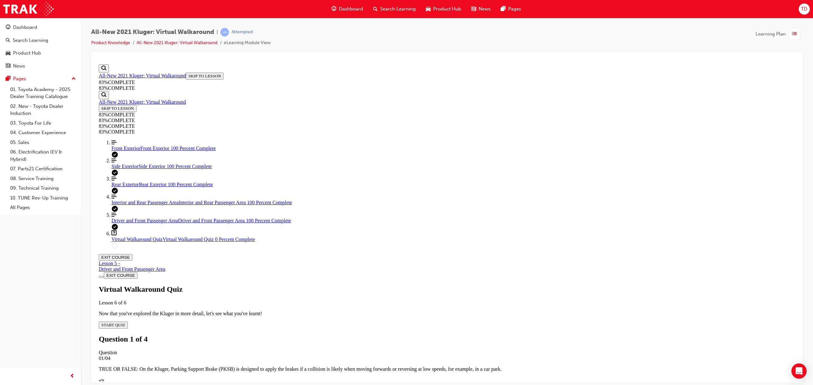
scroll to position [23, 0]
click at [460, 377] on div "Quiz" at bounding box center [447, 380] width 696 height 6
